Goal: Task Accomplishment & Management: Manage account settings

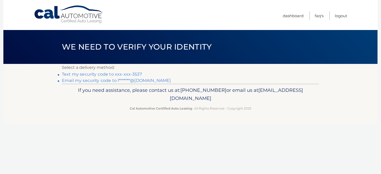
click at [137, 73] on link "Text my security code to xxx-xxx-3537" at bounding box center [102, 74] width 80 height 5
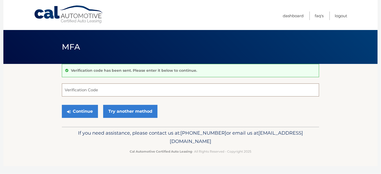
click at [112, 91] on input "Verification Code" at bounding box center [191, 89] width 258 height 13
type input "094782"
click at [76, 112] on button "Continue" at bounding box center [80, 111] width 36 height 13
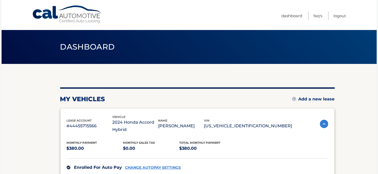
scroll to position [95, 0]
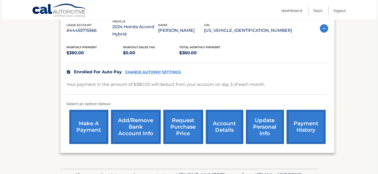
click at [255, 126] on link "update personal info" at bounding box center [265, 127] width 38 height 34
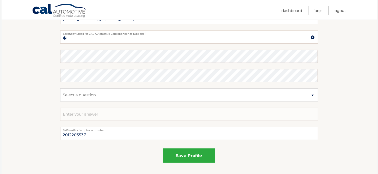
scroll to position [331, 0]
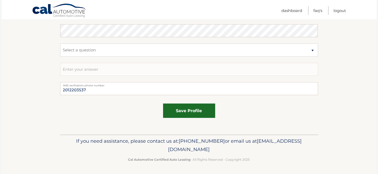
click at [202, 111] on button "save profile" at bounding box center [189, 110] width 52 height 14
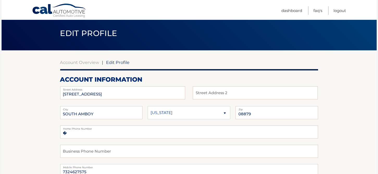
scroll to position [0, 0]
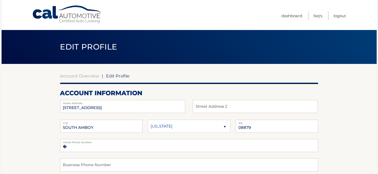
click at [84, 48] on span "Edit Profile" at bounding box center [88, 47] width 57 height 10
click at [75, 12] on link "Cal Automotive" at bounding box center [67, 14] width 70 height 18
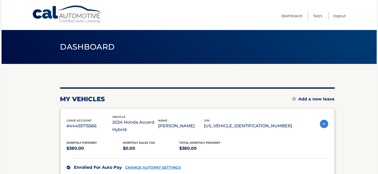
scroll to position [95, 0]
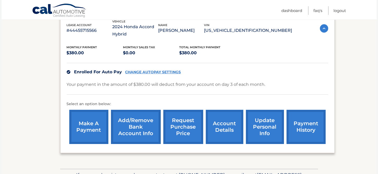
click at [225, 130] on link "account details" at bounding box center [224, 127] width 37 height 34
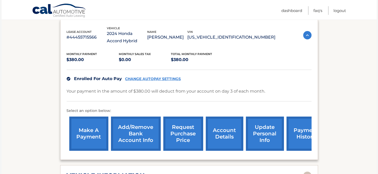
scroll to position [191, 0]
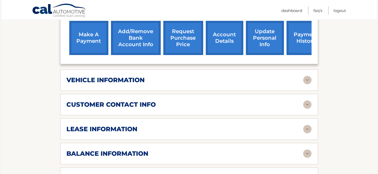
click at [307, 79] on img at bounding box center [307, 80] width 8 height 8
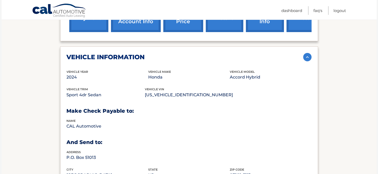
scroll to position [286, 0]
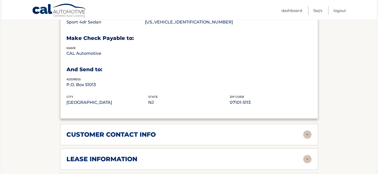
click at [307, 135] on img at bounding box center [307, 134] width 8 height 8
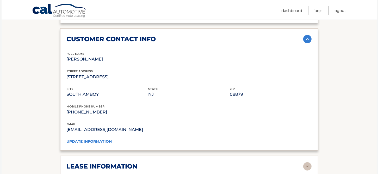
scroll to position [477, 0]
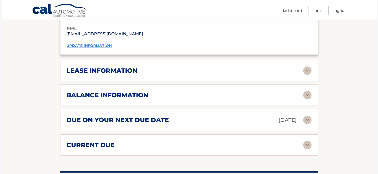
click at [309, 66] on img at bounding box center [307, 70] width 8 height 8
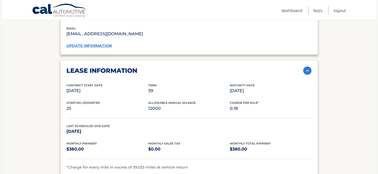
scroll to position [572, 0]
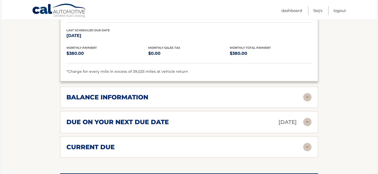
click at [308, 94] on img at bounding box center [307, 97] width 8 height 8
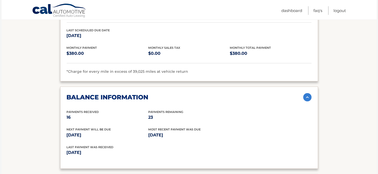
scroll to position [668, 0]
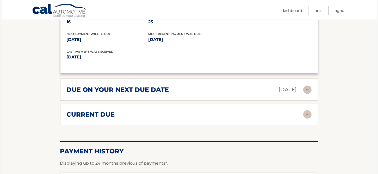
click at [305, 85] on img at bounding box center [307, 89] width 8 height 8
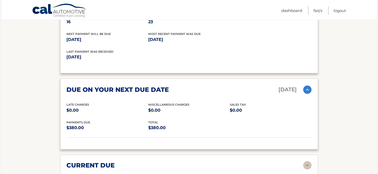
scroll to position [763, 0]
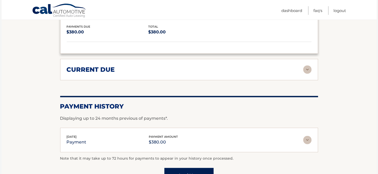
click at [310, 66] on img at bounding box center [307, 69] width 8 height 8
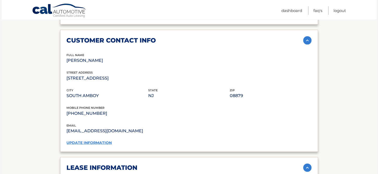
scroll to position [187, 0]
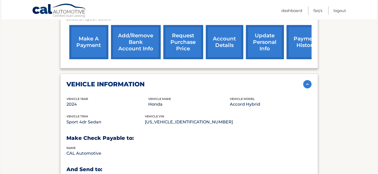
click at [259, 46] on link "update personal info" at bounding box center [265, 42] width 38 height 34
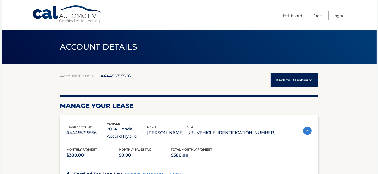
scroll to position [95, 0]
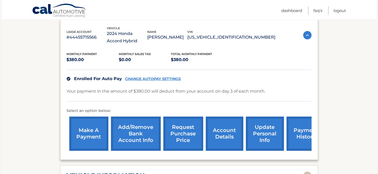
drag, startPoint x: 286, startPoint y: 157, endPoint x: 244, endPoint y: 159, distance: 42.5
click at [244, 159] on div "lease account #44455715566 vehicle 2024 Honda Accord Hybrid name [PERSON_NAME] …" at bounding box center [189, 164] width 258 height 290
click at [300, 131] on link "payment history" at bounding box center [305, 133] width 39 height 34
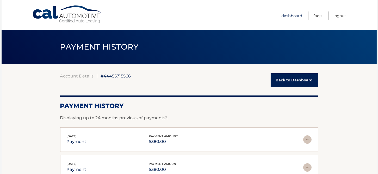
click at [287, 12] on link "Dashboard" at bounding box center [291, 15] width 21 height 9
